Goal: Task Accomplishment & Management: Manage account settings

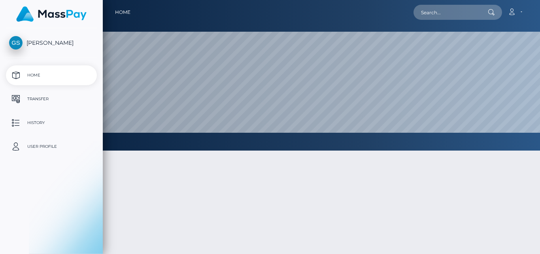
select select
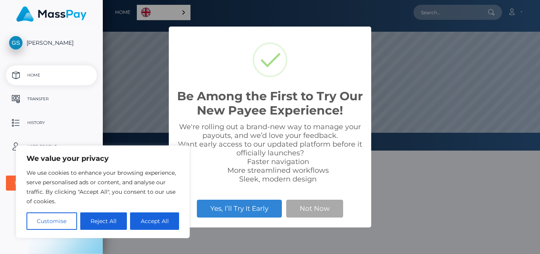
scroll to position [150, 437]
click at [107, 222] on button "Reject All" at bounding box center [103, 220] width 47 height 17
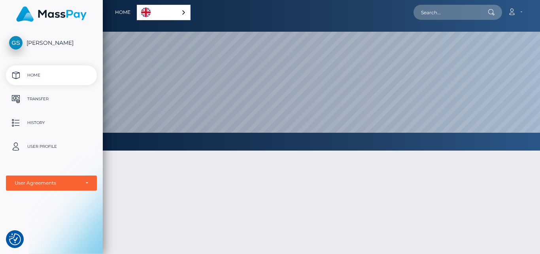
click at [40, 147] on p "User Profile" at bounding box center [51, 146] width 85 height 12
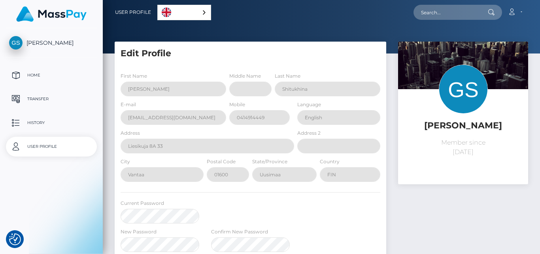
select select
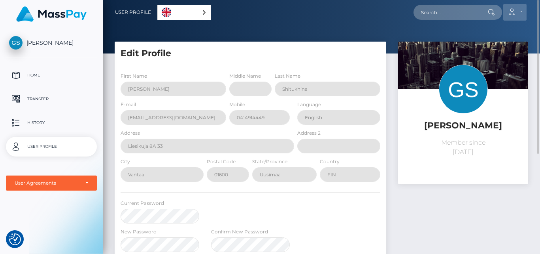
click at [521, 9] on link "Account" at bounding box center [515, 12] width 23 height 17
click at [64, 42] on span "[PERSON_NAME]" at bounding box center [51, 42] width 91 height 7
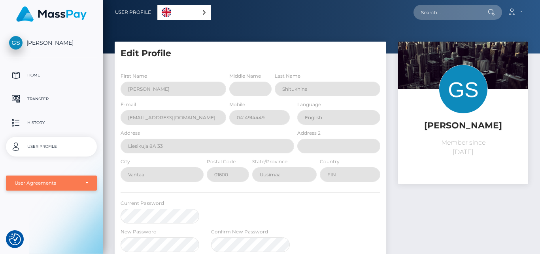
click at [84, 181] on div "User Agreements" at bounding box center [52, 183] width 74 height 6
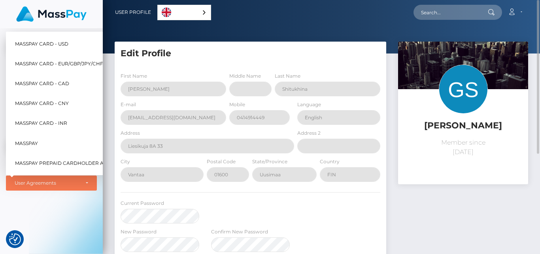
click at [118, 25] on div at bounding box center [321, 26] width 437 height 53
